Goal: Find specific page/section: Find specific page/section

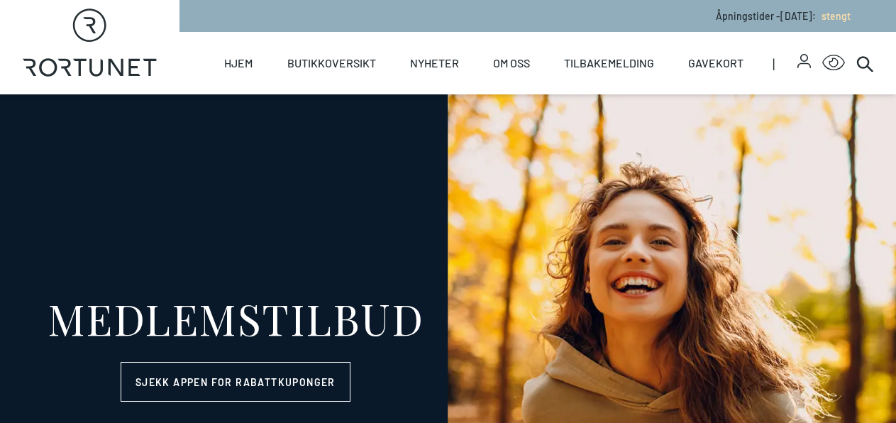
select select "NO"
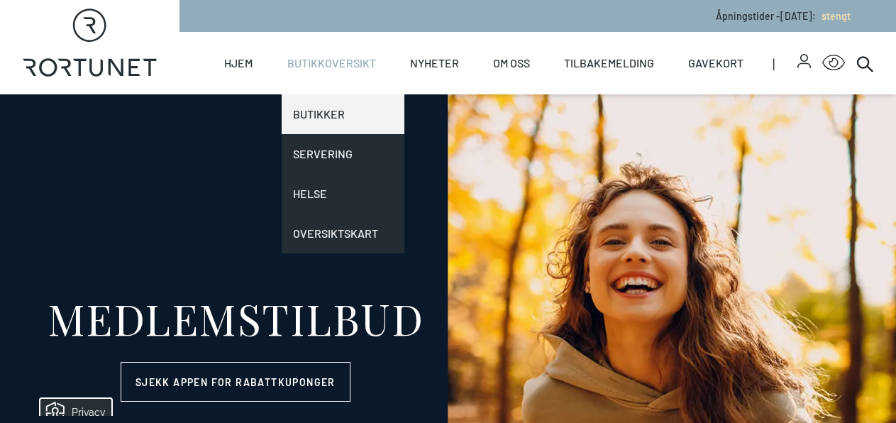
click at [321, 118] on link "Butikker" at bounding box center [343, 114] width 123 height 40
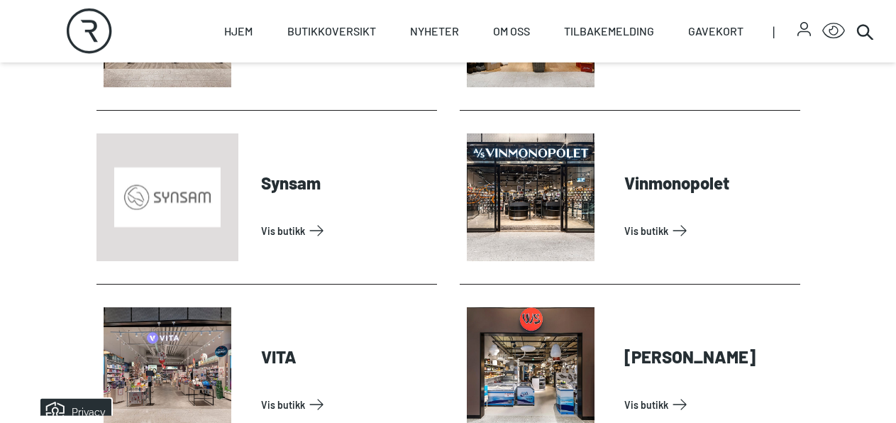
scroll to position [4366, 0]
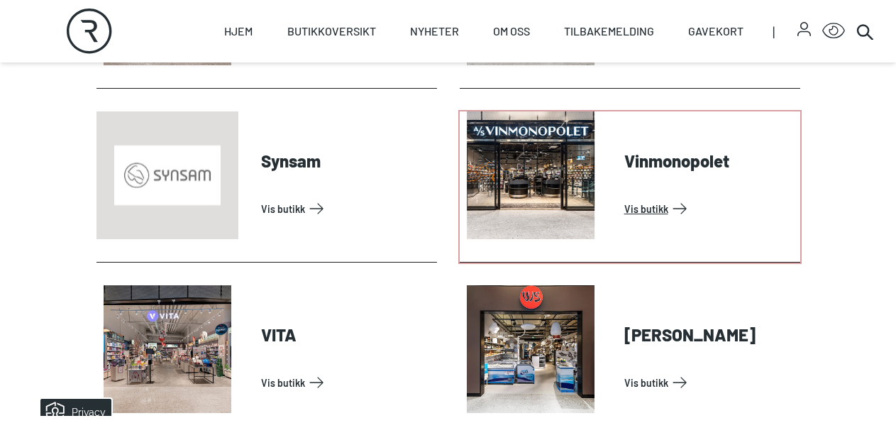
click at [655, 197] on link "Vis butikk" at bounding box center [709, 208] width 170 height 23
